Goal: Task Accomplishment & Management: Manage account settings

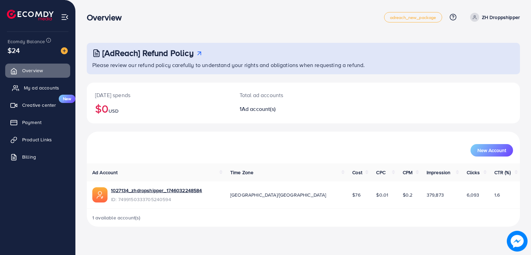
click at [30, 85] on span "My ad accounts" at bounding box center [41, 87] width 35 height 7
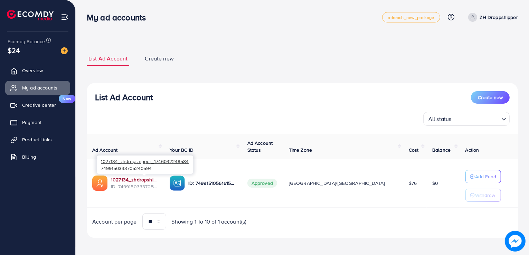
click at [151, 181] on link "1027134_zhdropshipper_1746032248584" at bounding box center [135, 179] width 48 height 7
click at [47, 140] on span "Product Links" at bounding box center [37, 139] width 30 height 7
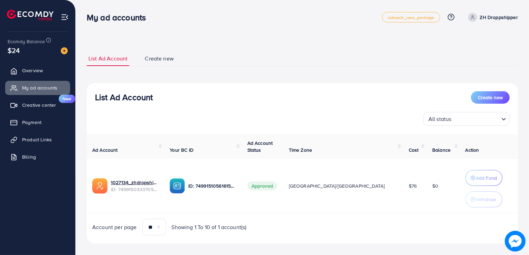
scroll to position [2, 0]
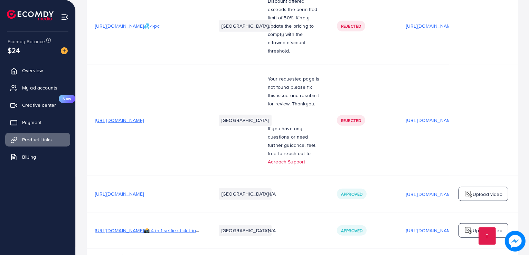
scroll to position [740, 0]
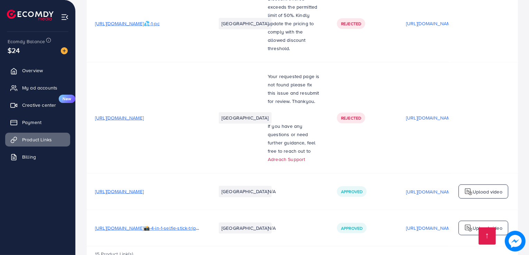
click at [152, 225] on span "[URL][DOMAIN_NAME]📸-4-in-1-selfie-stick-tripod-snap-shoot-stream-stand-with-ease" at bounding box center [188, 228] width 186 height 7
